Goal: Check status: Check status

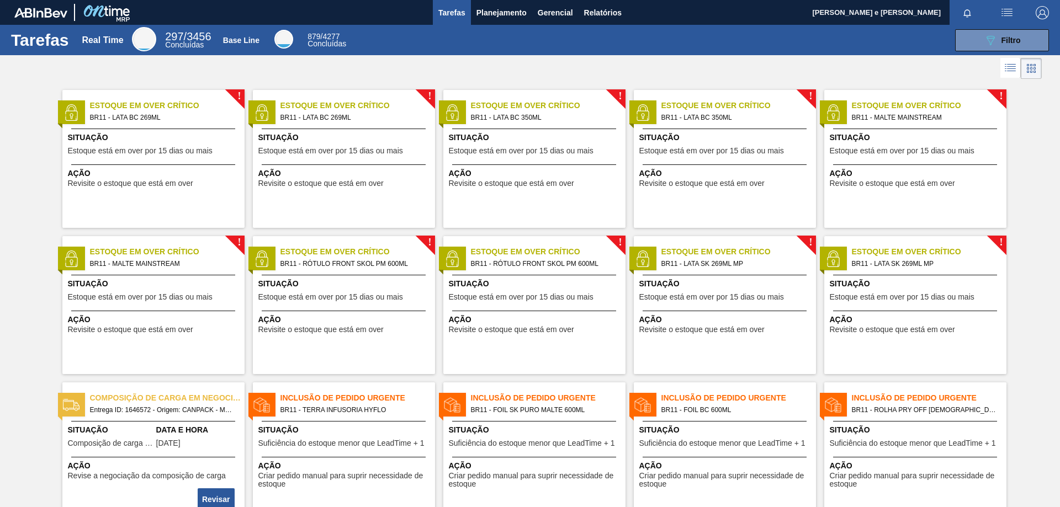
click at [579, 77] on div at bounding box center [530, 68] width 1060 height 26
click at [487, 17] on span "Planejamento" at bounding box center [501, 12] width 50 height 13
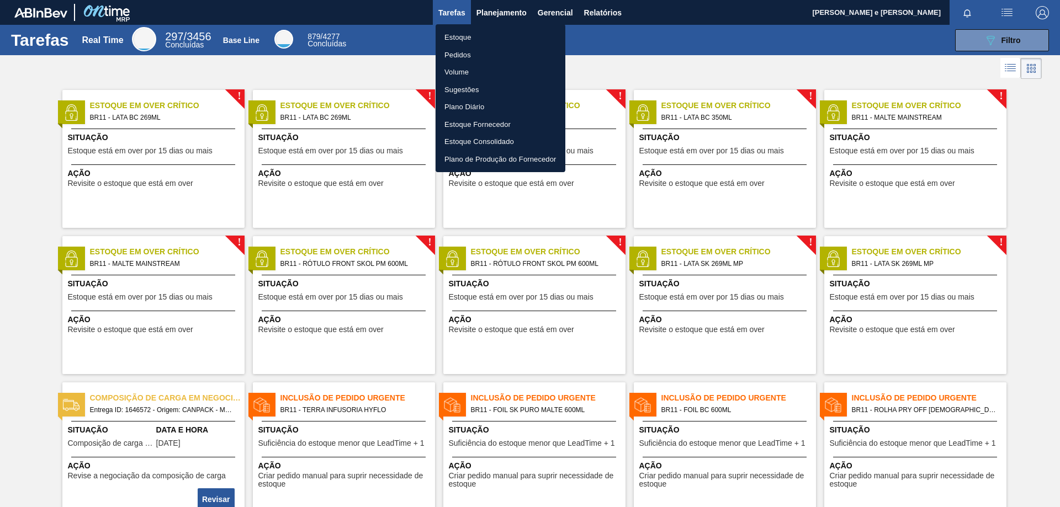
click at [451, 49] on li "Pedidos" at bounding box center [501, 55] width 130 height 18
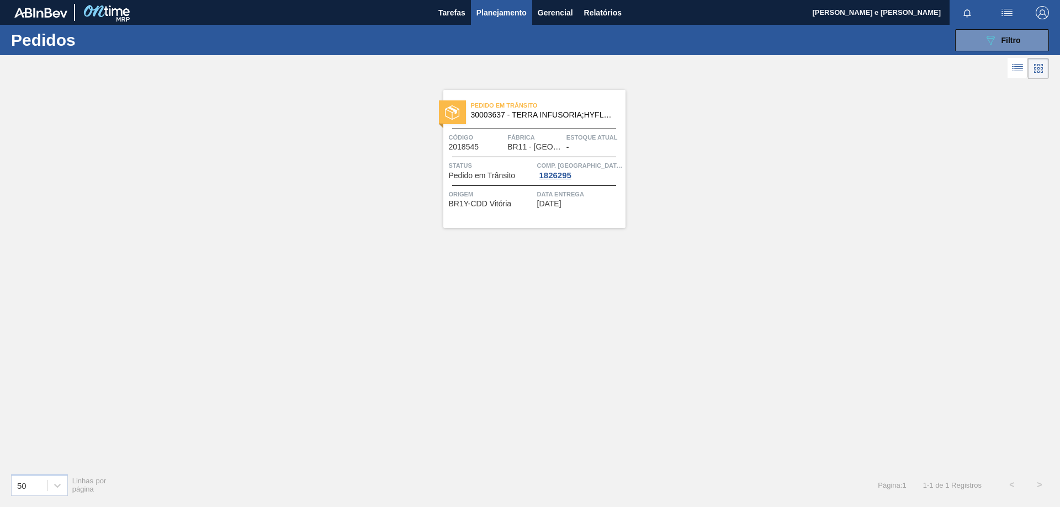
click at [884, 105] on div "Pedido em Trânsito 30003637 - TERRA INFUSORIA;HYFLO SUPER CEL Código 2018545 Fá…" at bounding box center [530, 273] width 1060 height 383
click at [991, 46] on icon "089F7B8B-B2A5-4AFE-B5C0-19BA573D28AC" at bounding box center [990, 40] width 13 height 13
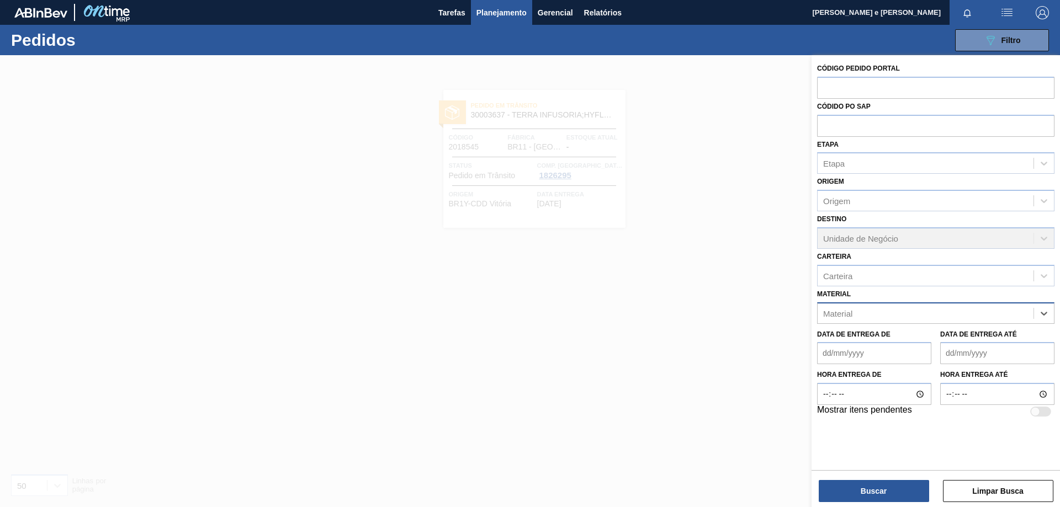
paste input "30012596"
type input "30012596"
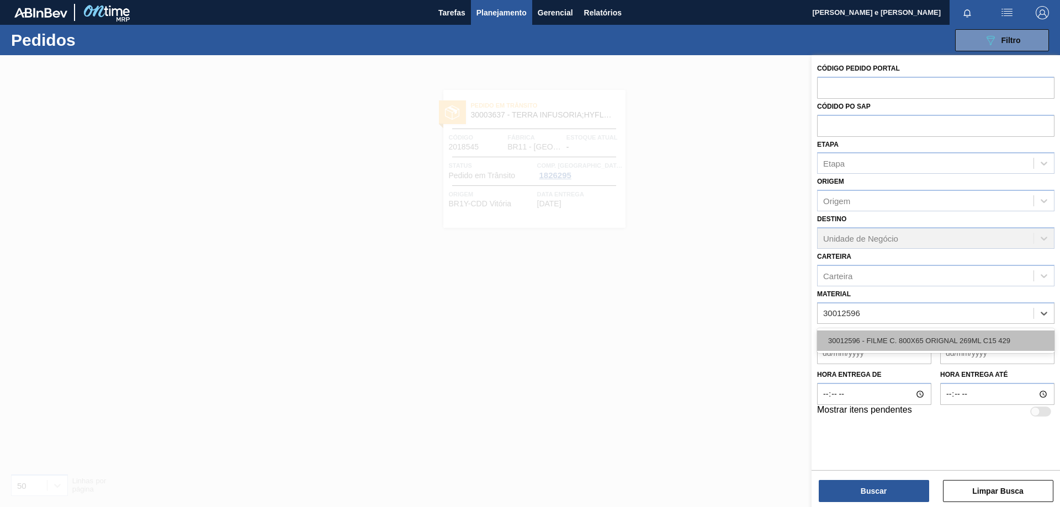
click at [858, 336] on div "30012596 - FILME C. 800X65 ORIGNAL 269ML C15 429" at bounding box center [935, 341] width 237 height 20
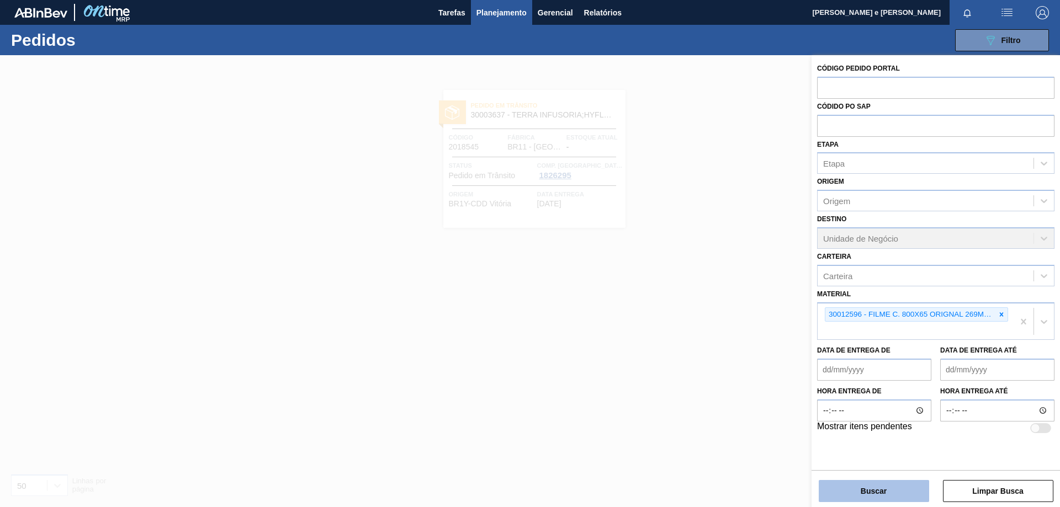
click at [864, 492] on button "Buscar" at bounding box center [874, 491] width 110 height 22
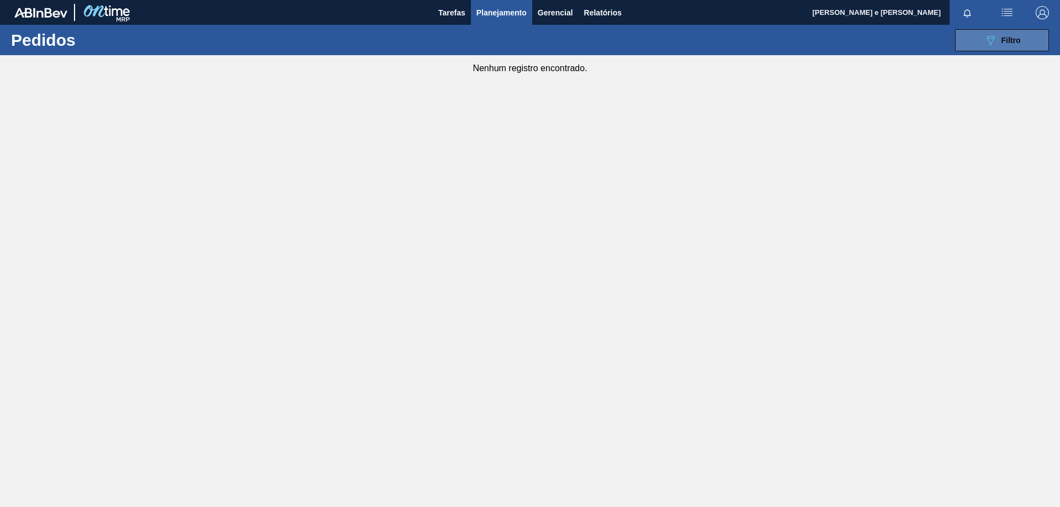
click at [1025, 34] on button "089F7B8B-B2A5-4AFE-B5C0-19BA573D28AC Filtro" at bounding box center [1002, 40] width 94 height 22
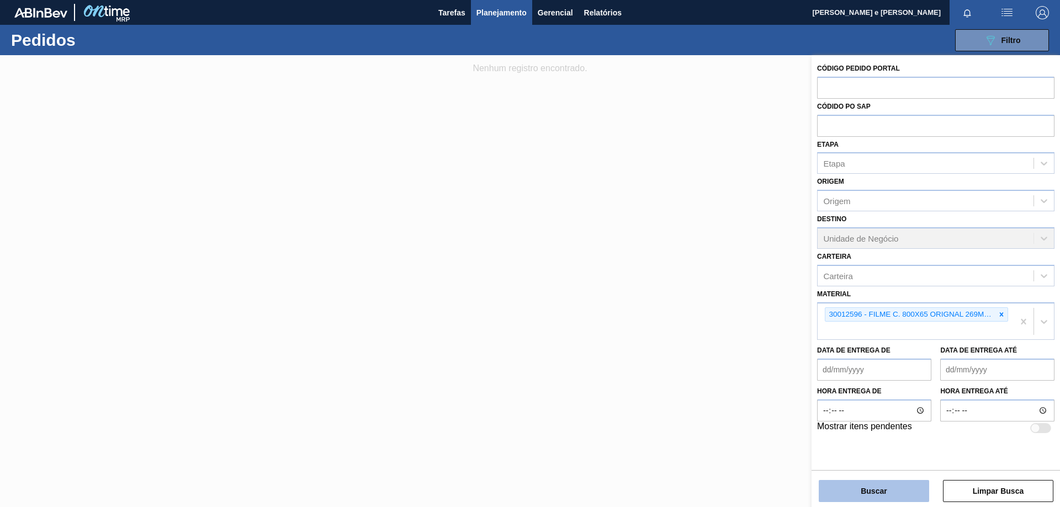
click at [884, 490] on button "Buscar" at bounding box center [874, 491] width 110 height 22
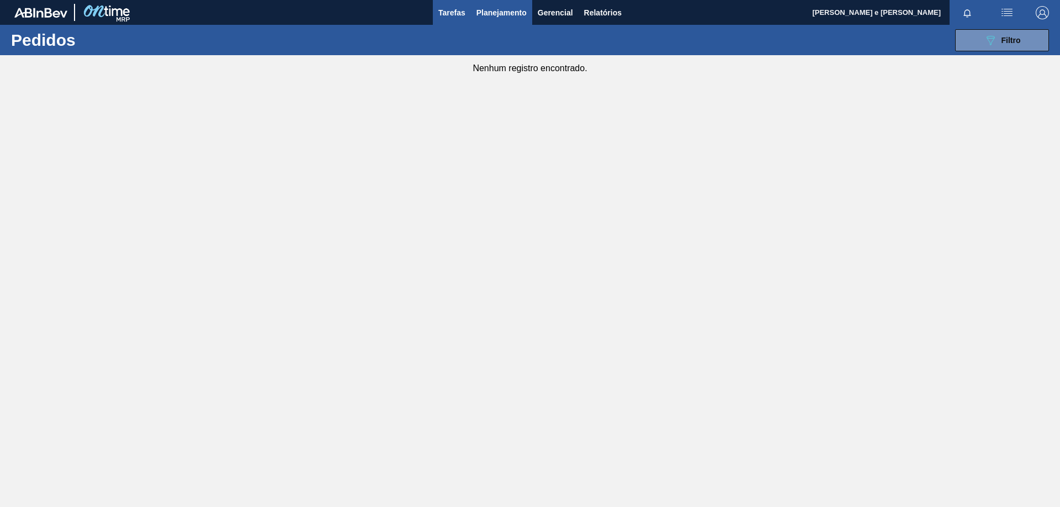
click at [439, 12] on span "Tarefas" at bounding box center [451, 12] width 27 height 13
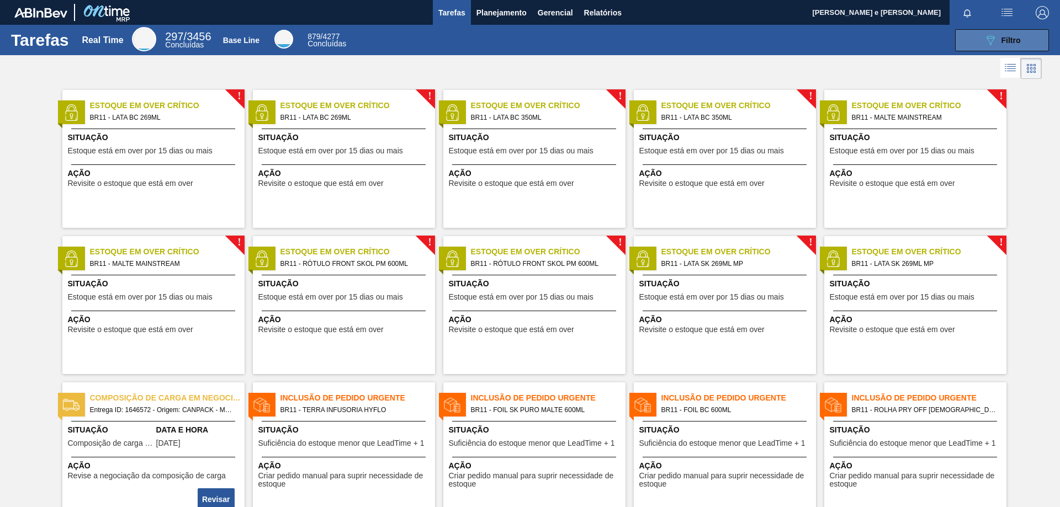
click at [1007, 44] on span "Filtro" at bounding box center [1010, 40] width 19 height 9
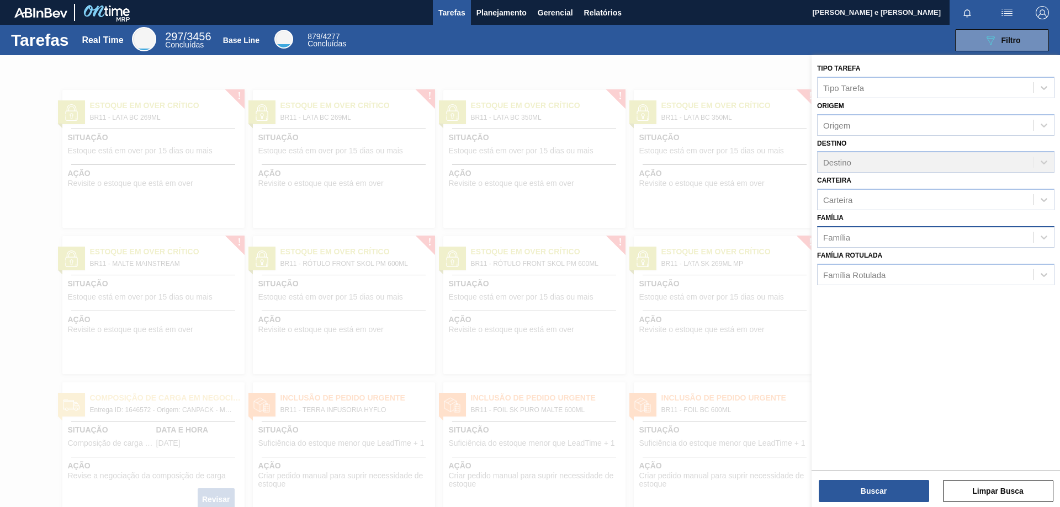
click at [847, 236] on div "Família" at bounding box center [836, 236] width 27 height 9
paste input "30012596"
type input "3"
click at [687, 135] on div at bounding box center [530, 308] width 1060 height 507
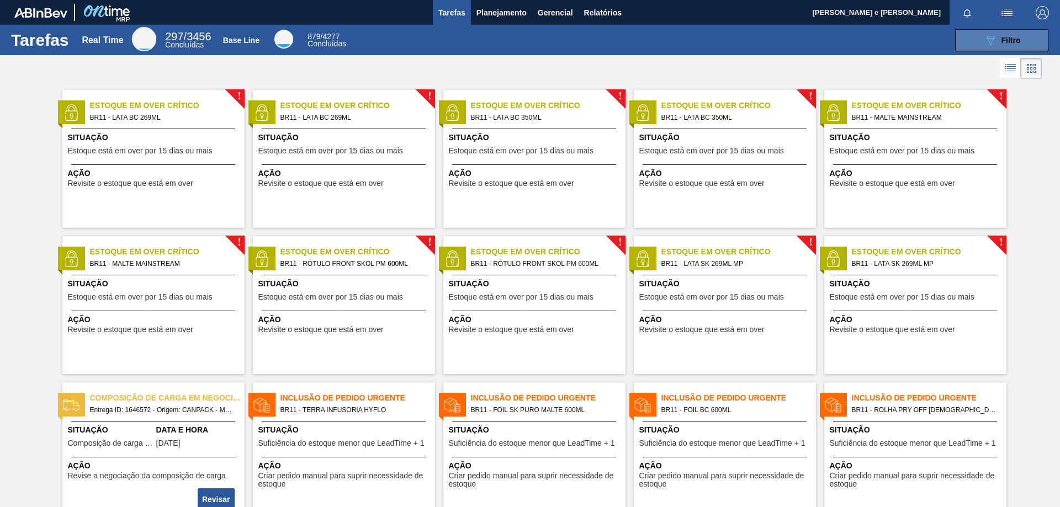
click at [1010, 41] on span "Filtro" at bounding box center [1010, 40] width 19 height 9
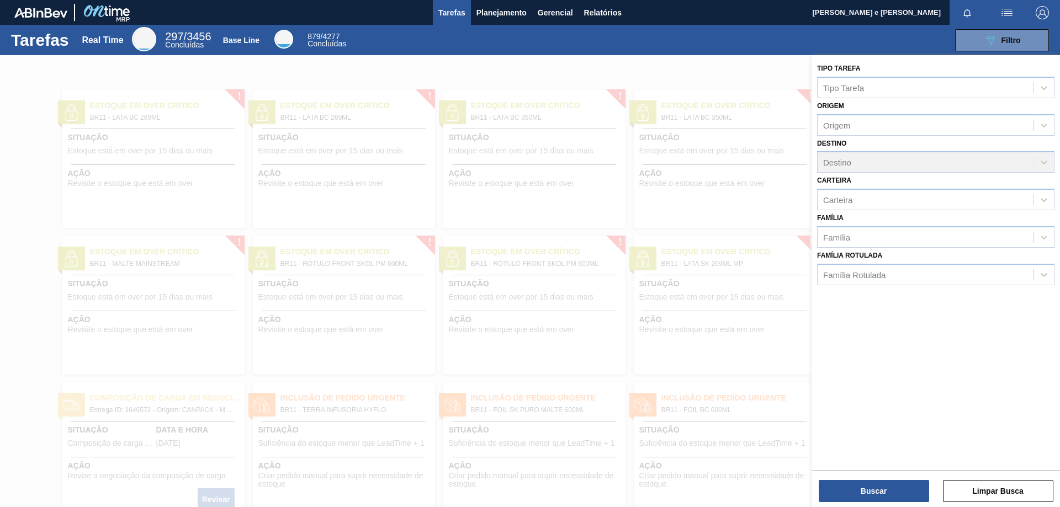
click at [523, 45] on div "089F7B8B-B2A5-4AFE-B5C0-19BA573D28AC Filtro" at bounding box center [704, 40] width 701 height 22
click at [485, 56] on div at bounding box center [530, 308] width 1060 height 507
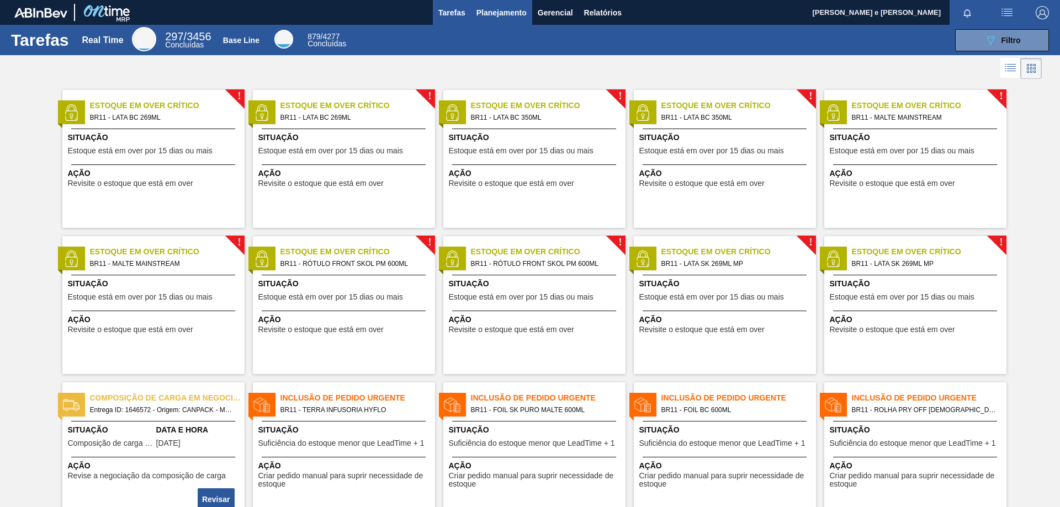
click at [496, 15] on span "Planejamento" at bounding box center [501, 12] width 50 height 13
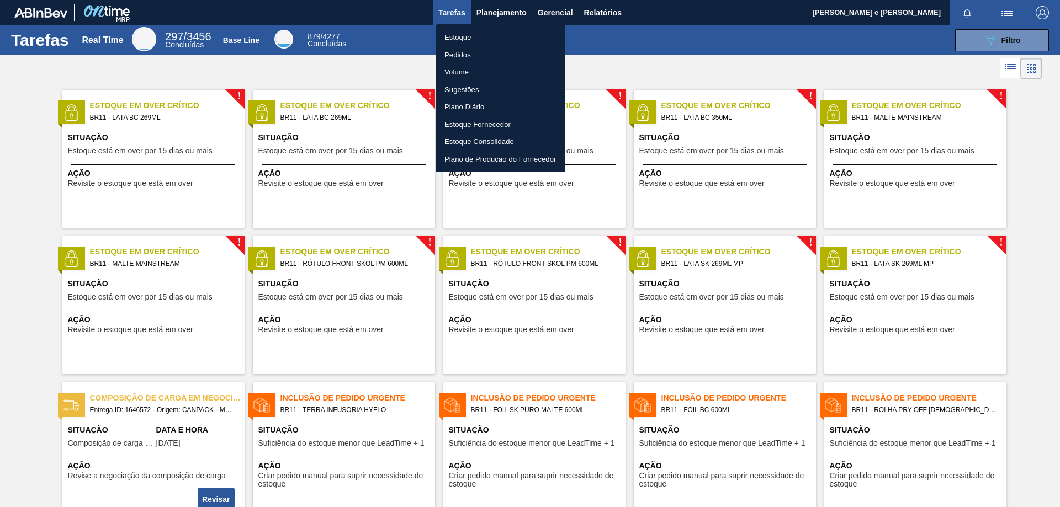
click at [452, 53] on li "Pedidos" at bounding box center [501, 55] width 130 height 18
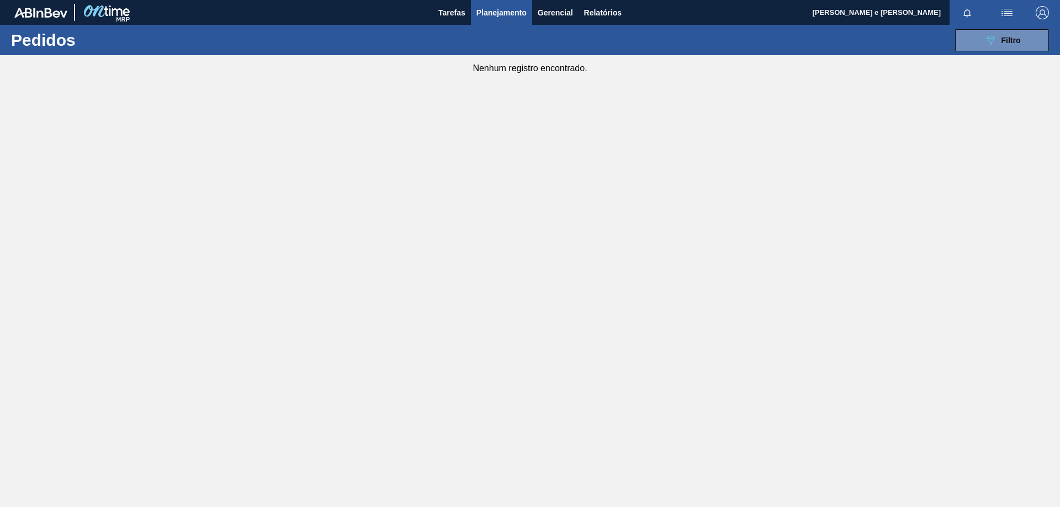
click at [977, 52] on div "089F7B8B-B2A5-4AFE-B5C0-19BA573D28AC Filtro Código Pedido Portal Códido PO SAP …" at bounding box center [615, 40] width 878 height 33
click at [989, 45] on icon "089F7B8B-B2A5-4AFE-B5C0-19BA573D28AC" at bounding box center [990, 40] width 13 height 13
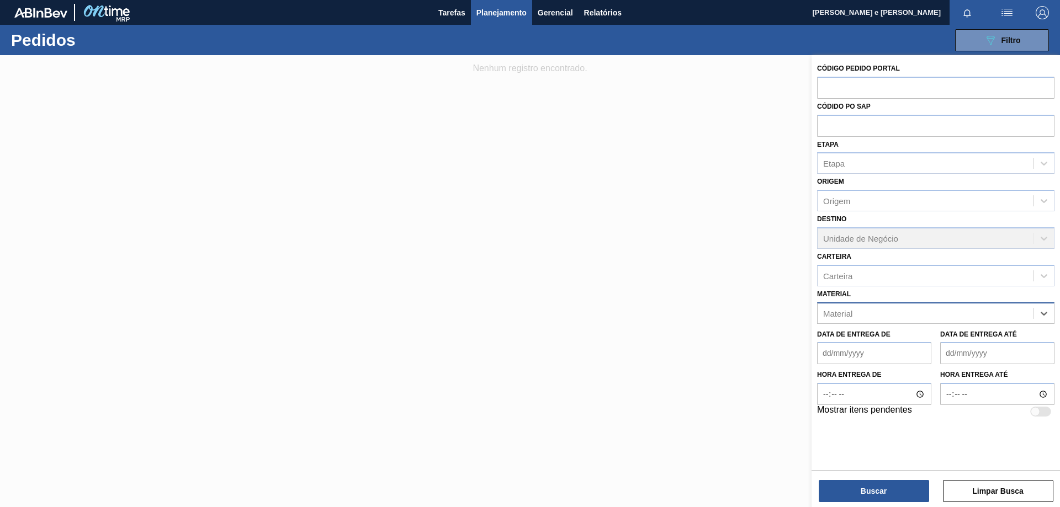
paste input "30012596"
type input "30012596"
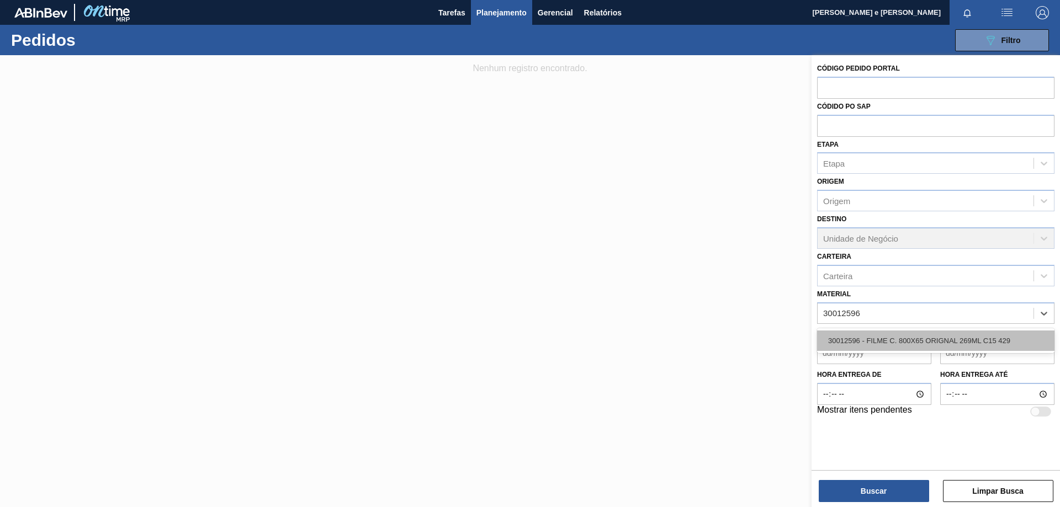
click at [854, 332] on div "30012596 - FILME C. 800X65 ORIGNAL 269ML C15 429" at bounding box center [935, 341] width 237 height 20
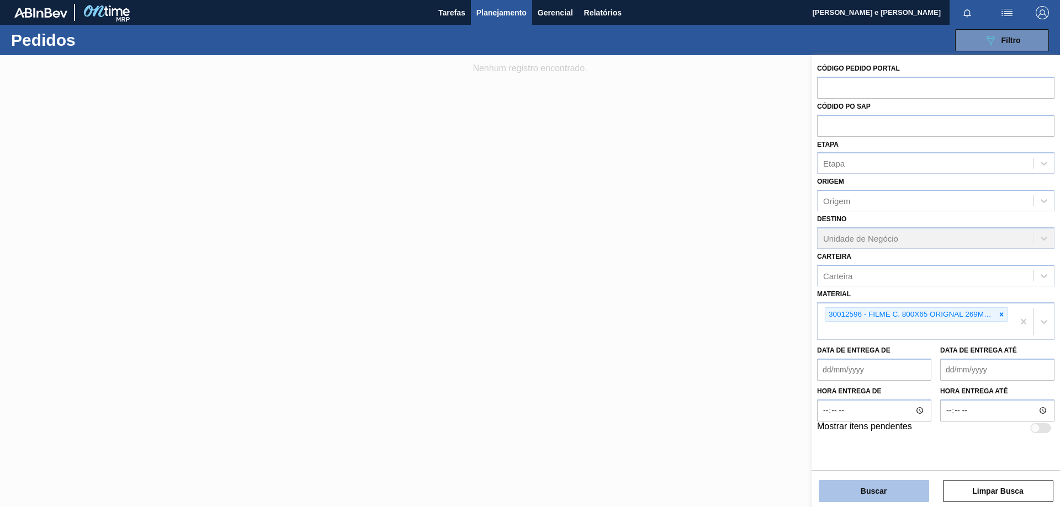
click at [871, 491] on button "Buscar" at bounding box center [874, 491] width 110 height 22
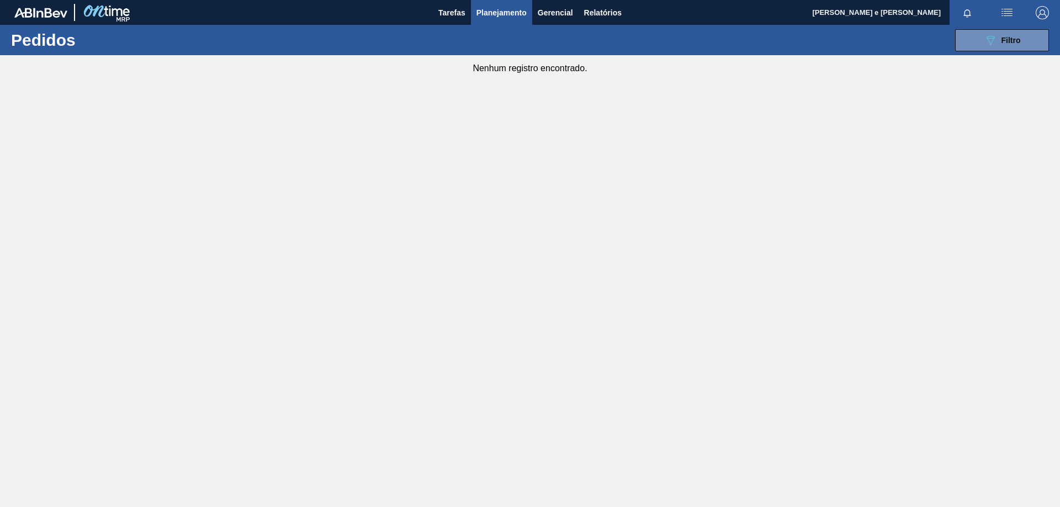
click at [657, 321] on main "Tarefas Planejamento Gerencial Relatórios Gleyciane [PERSON_NAME] e [PERSON_NAM…" at bounding box center [530, 253] width 1060 height 507
click at [963, 41] on button "089F7B8B-B2A5-4AFE-B5C0-19BA573D28AC Filtro" at bounding box center [1002, 40] width 94 height 22
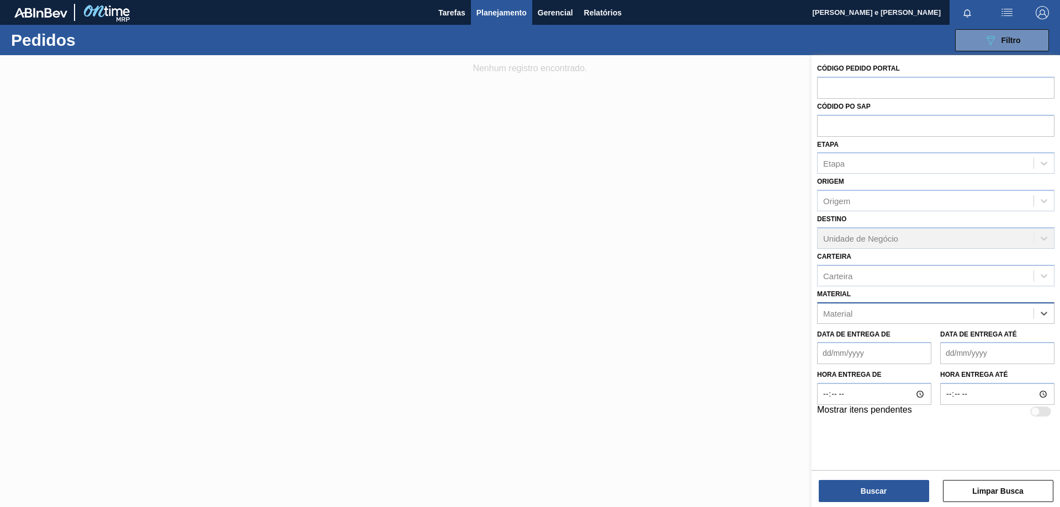
paste input "20005499"
type input "20005499"
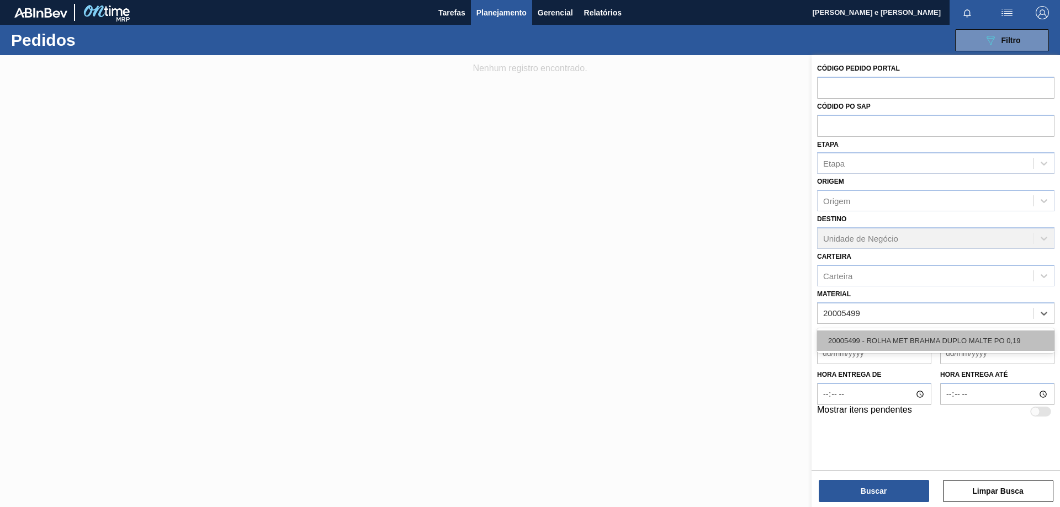
click at [853, 344] on div "20005499 - ROLHA MET BRAHMA DUPLO MALTE PO 0,19" at bounding box center [935, 341] width 237 height 20
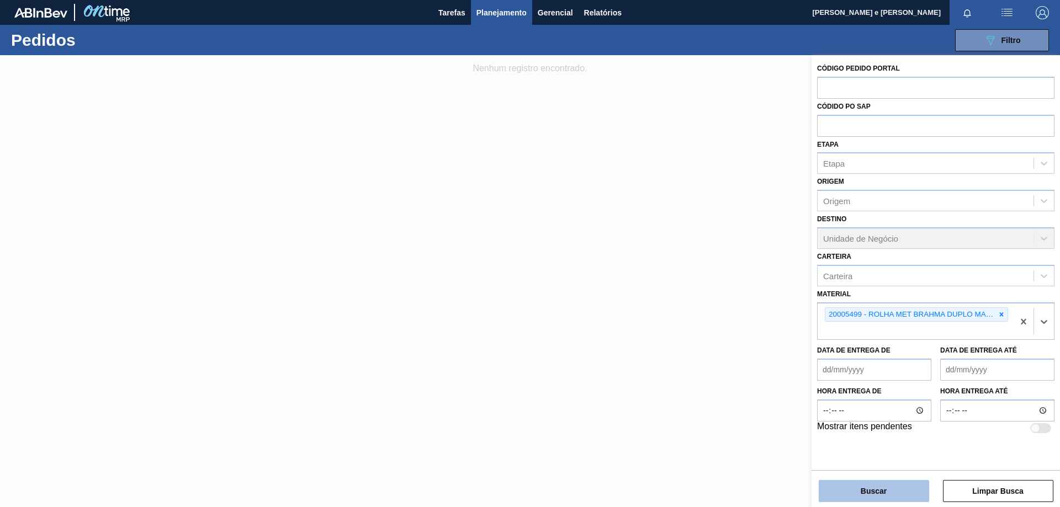
click at [859, 494] on button "Buscar" at bounding box center [874, 491] width 110 height 22
